Goal: Check status: Check status

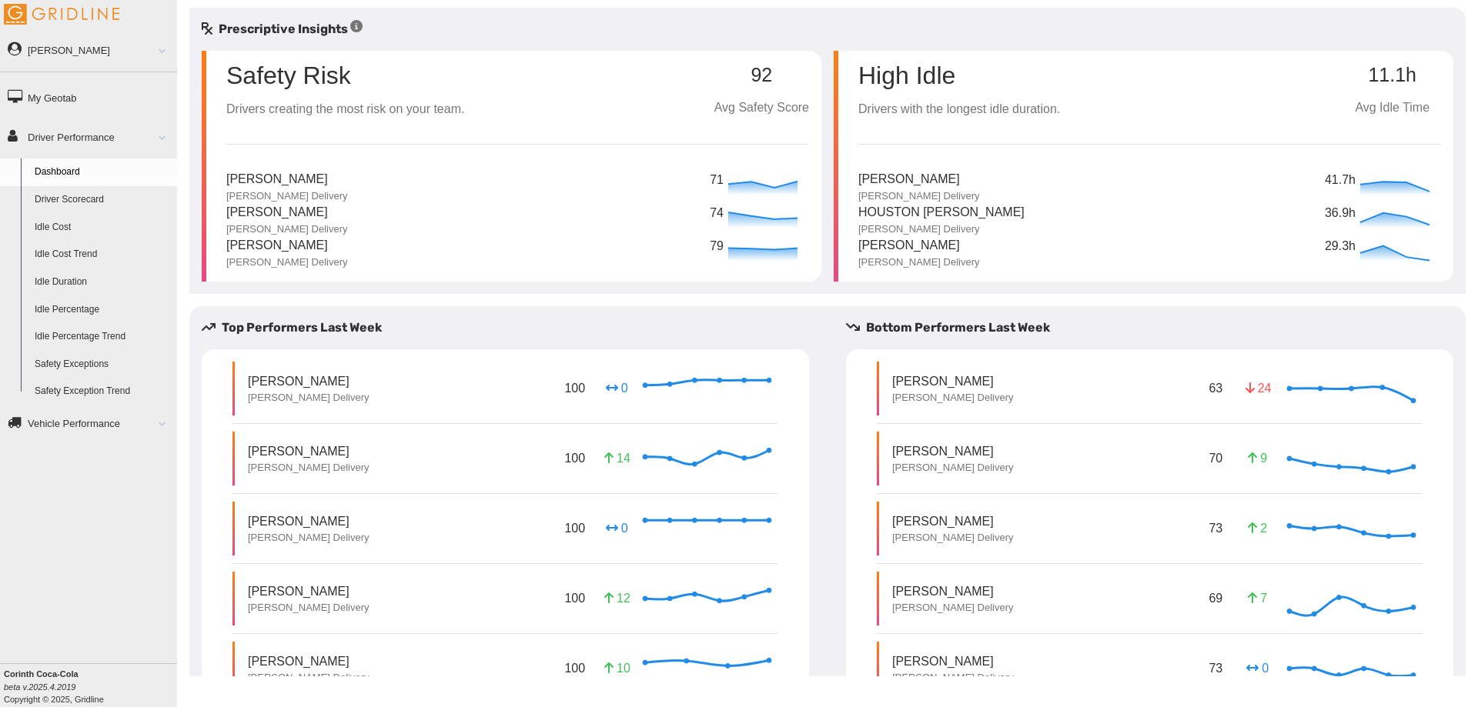
click at [56, 331] on link "Idle Percentage Trend" at bounding box center [102, 337] width 149 height 28
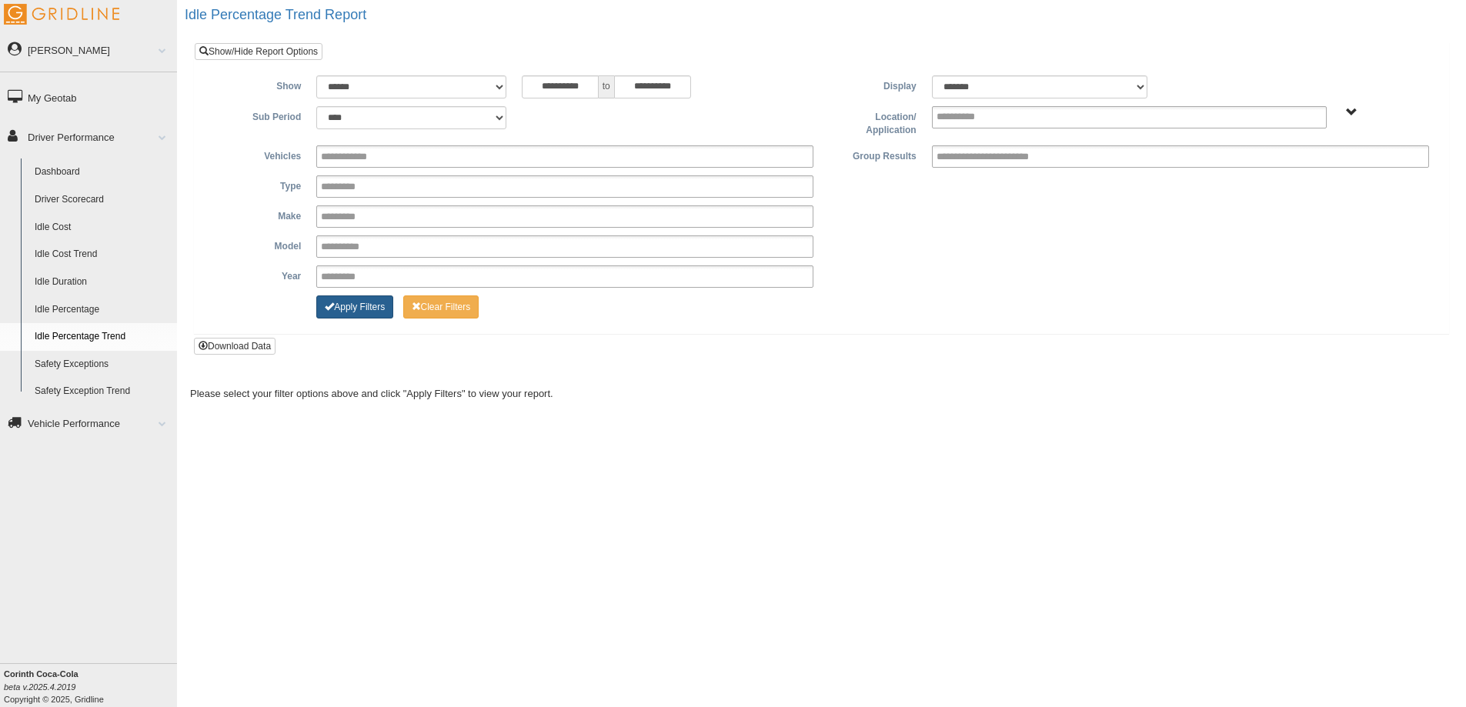
click at [339, 315] on button "Apply Filters" at bounding box center [354, 307] width 77 height 23
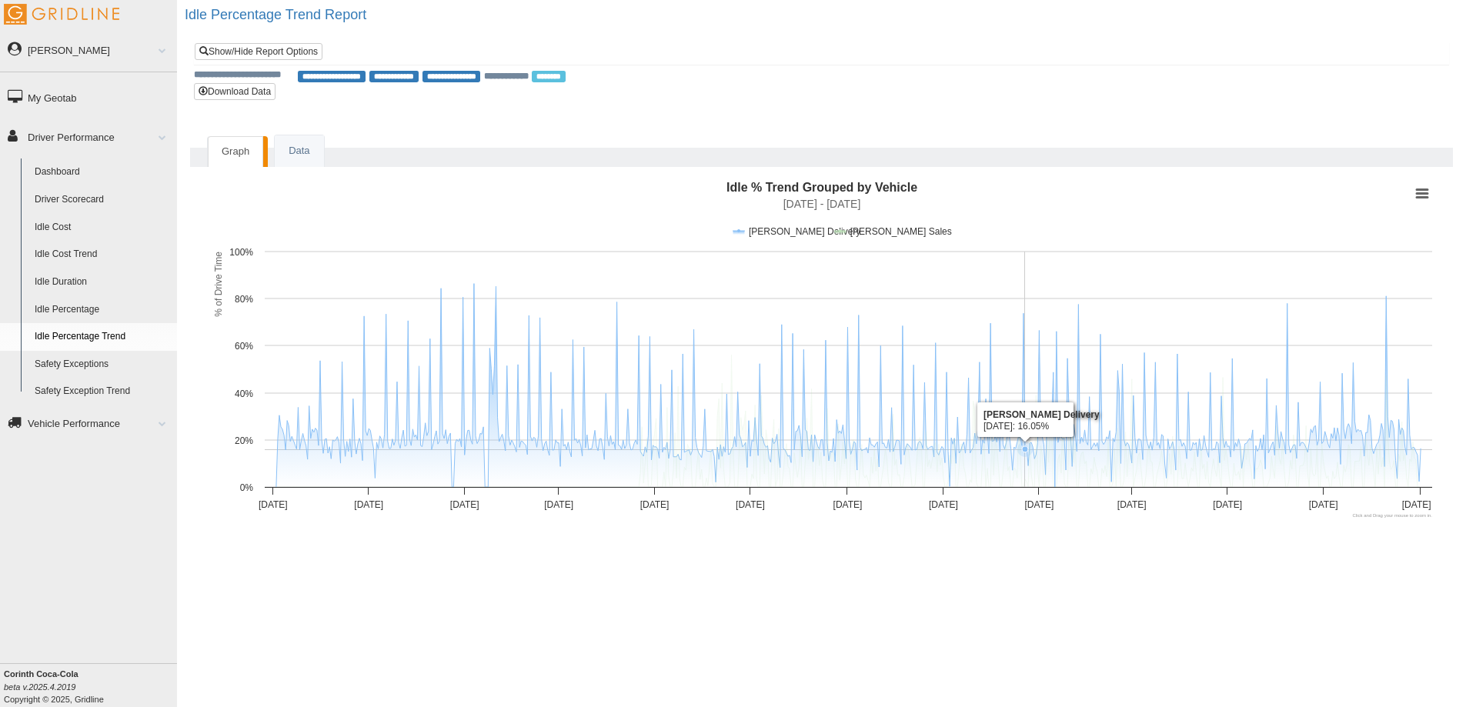
click at [67, 304] on link "Idle Percentage" at bounding box center [102, 310] width 149 height 28
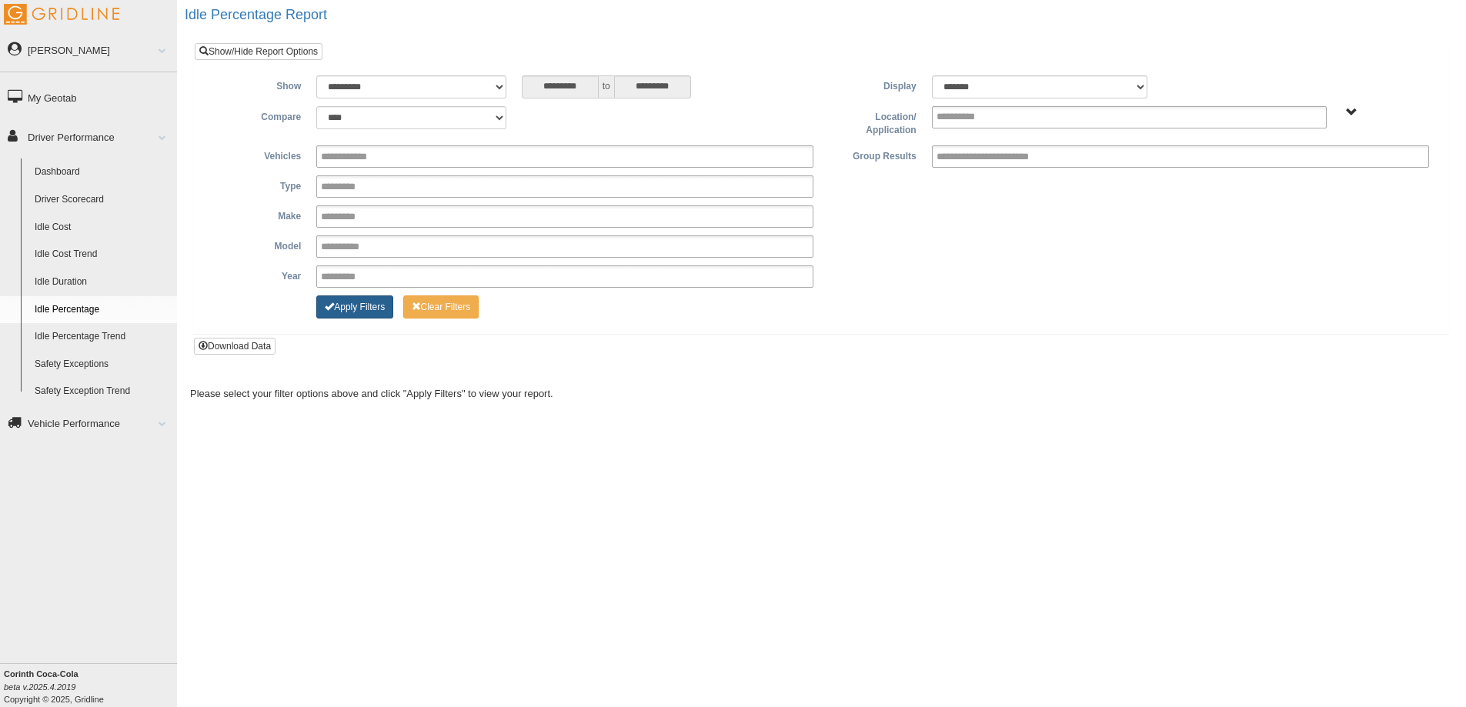
click at [366, 309] on button "Apply Filters" at bounding box center [354, 307] width 77 height 23
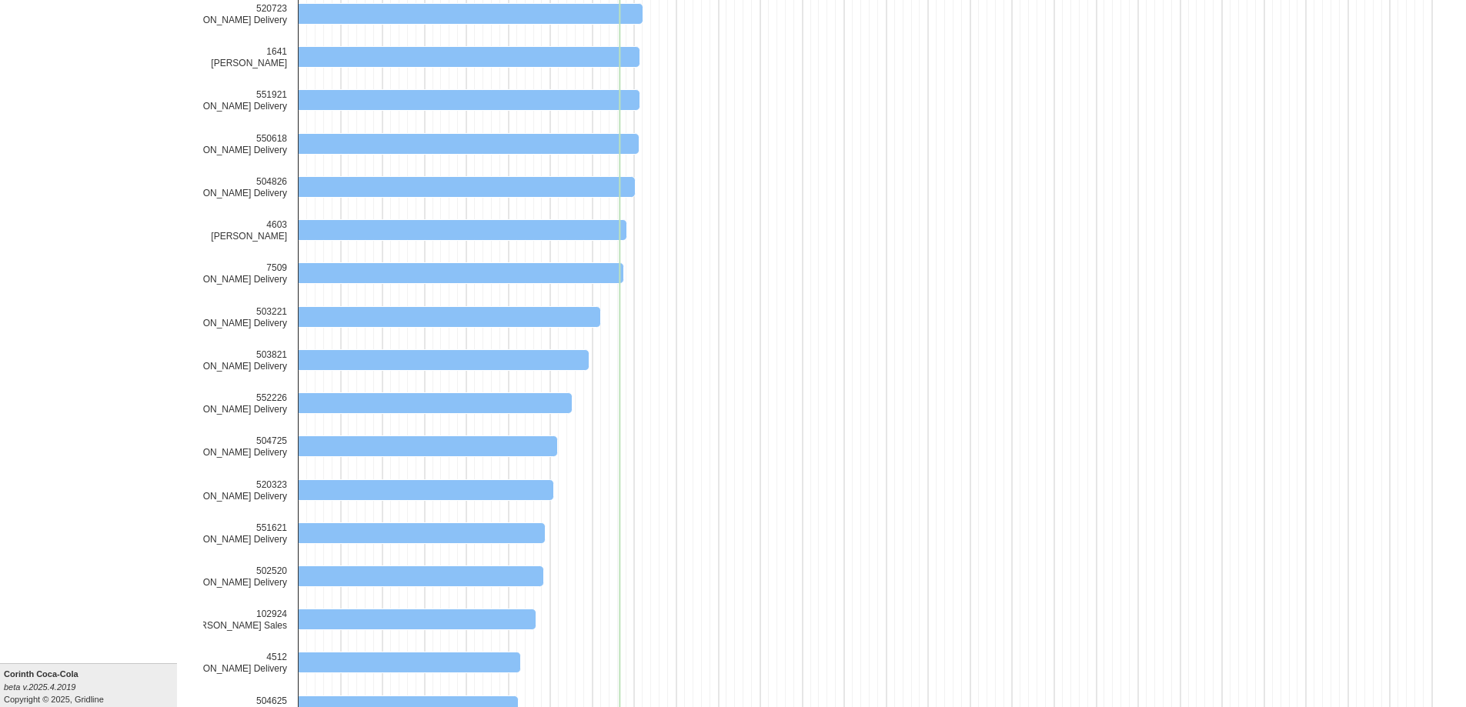
scroll to position [871, 0]
